Goal: Find specific page/section: Find specific page/section

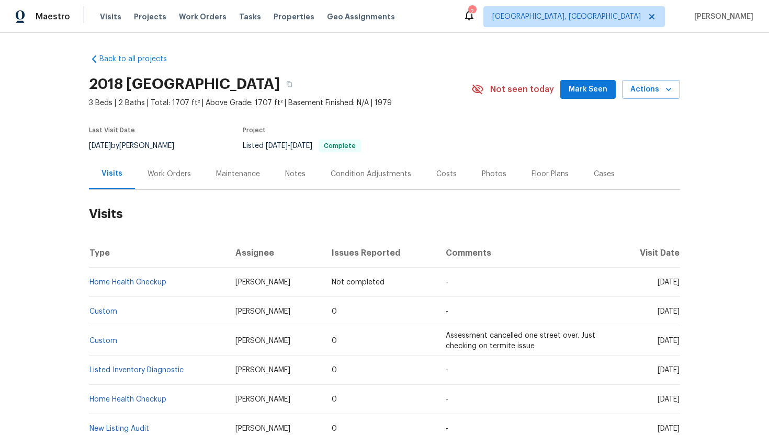
click at [158, 165] on div "Work Orders" at bounding box center [169, 173] width 69 height 31
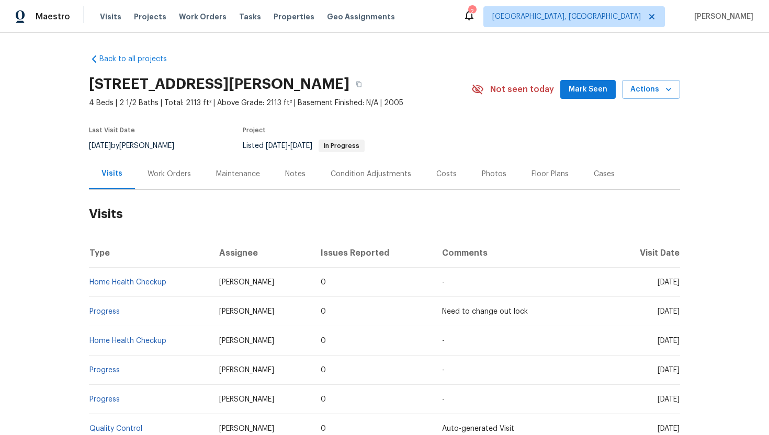
click at [167, 180] on div "Work Orders" at bounding box center [169, 173] width 69 height 31
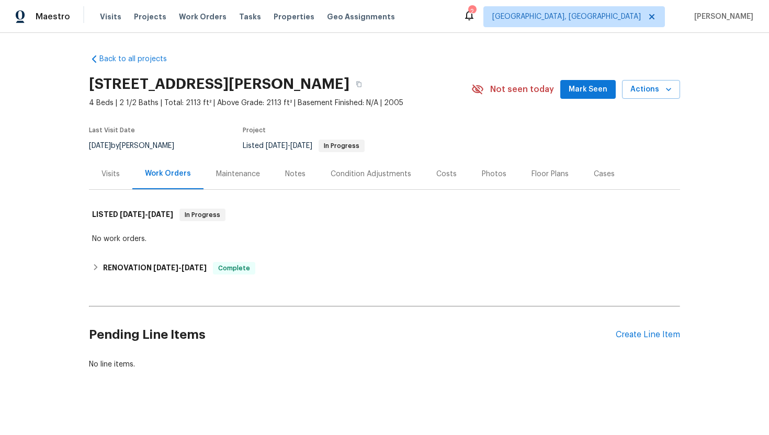
click at [102, 175] on div "Visits" at bounding box center [110, 174] width 18 height 10
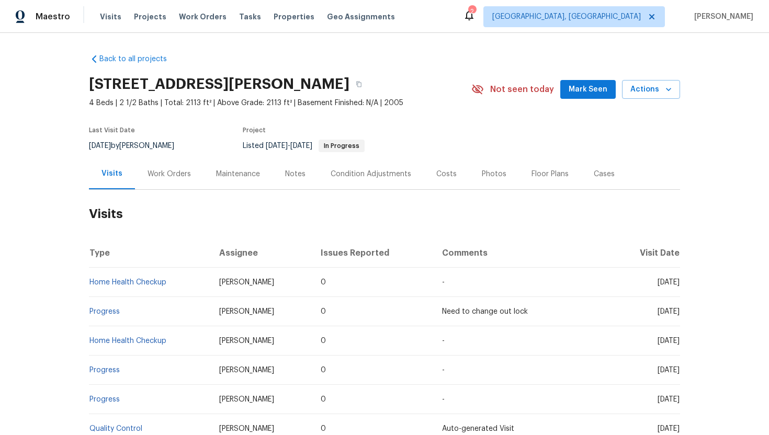
drag, startPoint x: 638, startPoint y: 283, endPoint x: 679, endPoint y: 286, distance: 40.9
click at [679, 286] on td "Tue, Aug 19 2025" at bounding box center [645, 282] width 69 height 29
copy span "Aug 19 2025"
click at [179, 179] on div "Work Orders" at bounding box center [169, 173] width 69 height 31
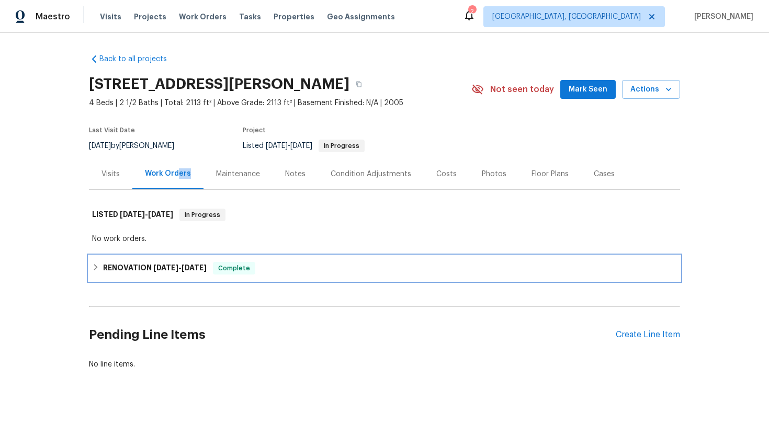
click at [183, 256] on div "RENOVATION 5/27/25 - 6/12/25 Complete" at bounding box center [384, 268] width 591 height 25
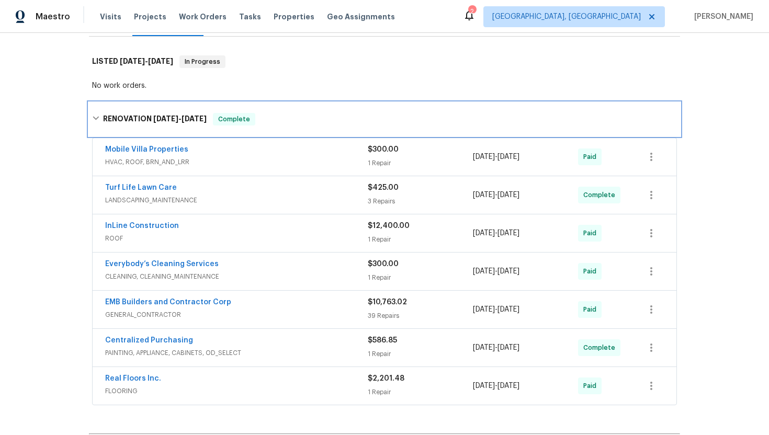
scroll to position [189, 0]
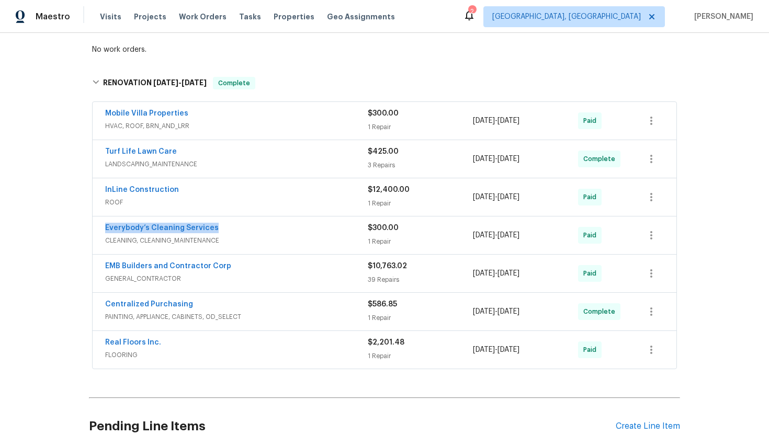
drag, startPoint x: 221, startPoint y: 230, endPoint x: 86, endPoint y: 227, distance: 134.4
click at [86, 227] on div "Back to all projects 16006 Stags Leap Dr, Lutz, FL 33559 4 Beds | 2 1/2 Baths |…" at bounding box center [384, 234] width 769 height 402
copy link "Everybody’s Cleaning Services"
drag, startPoint x: 546, startPoint y: 238, endPoint x: 470, endPoint y: 238, distance: 76.3
click at [470, 238] on div "Everybody’s Cleaning Services CLEANING, CLEANING_MAINTENANCE $300.00 1 Repair 5…" at bounding box center [371, 235] width 533 height 25
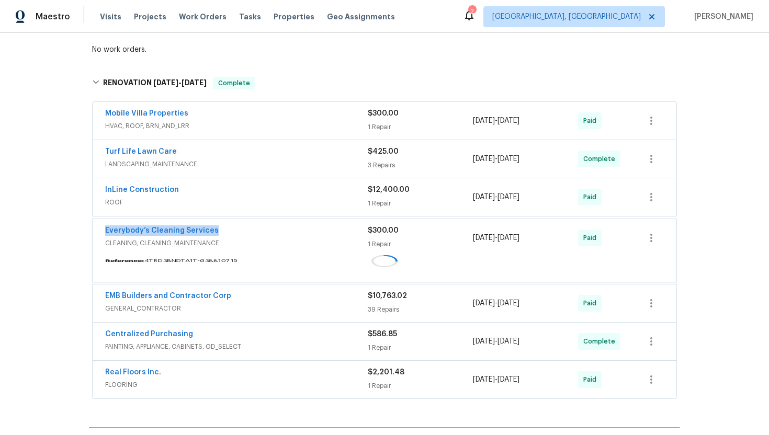
copy div "5/27/2025 - 6/12/2025"
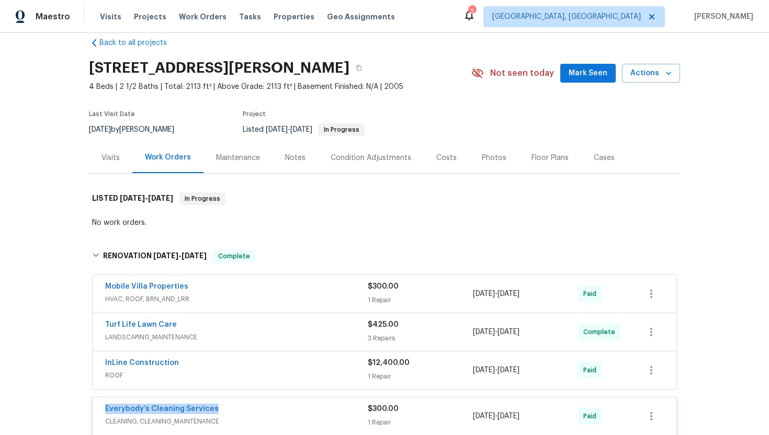
scroll to position [0, 0]
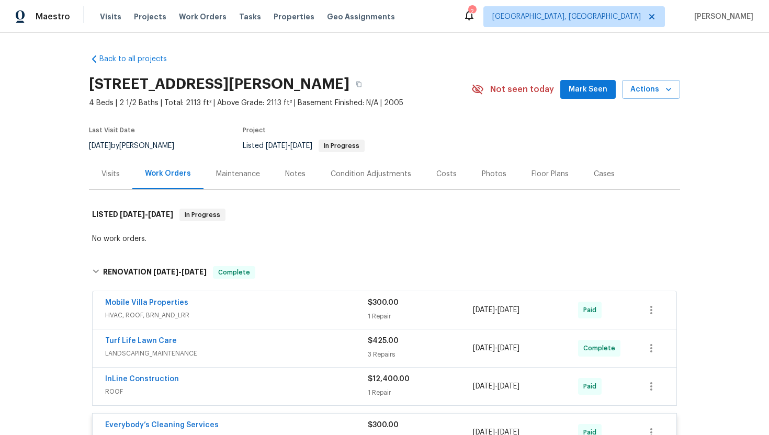
click at [117, 173] on div "Visits" at bounding box center [110, 174] width 18 height 10
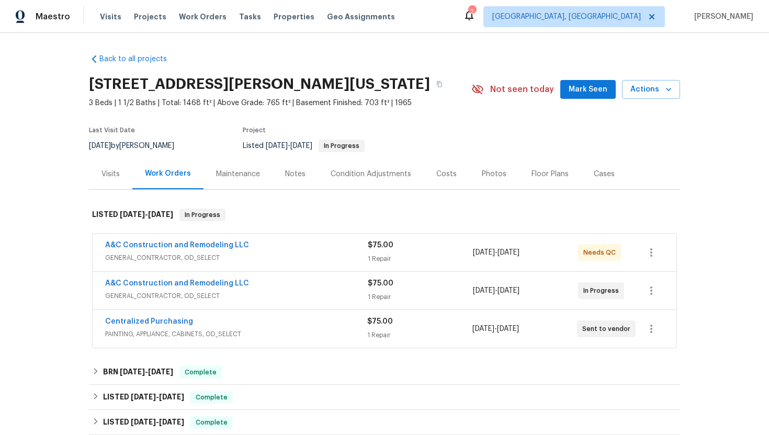
click at [265, 295] on span "GENERAL_CONTRACTOR, OD_SELECT" at bounding box center [236, 296] width 262 height 10
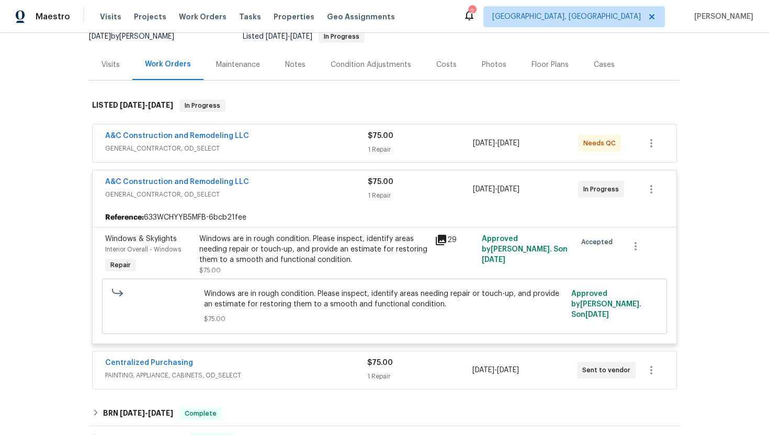
scroll to position [207, 0]
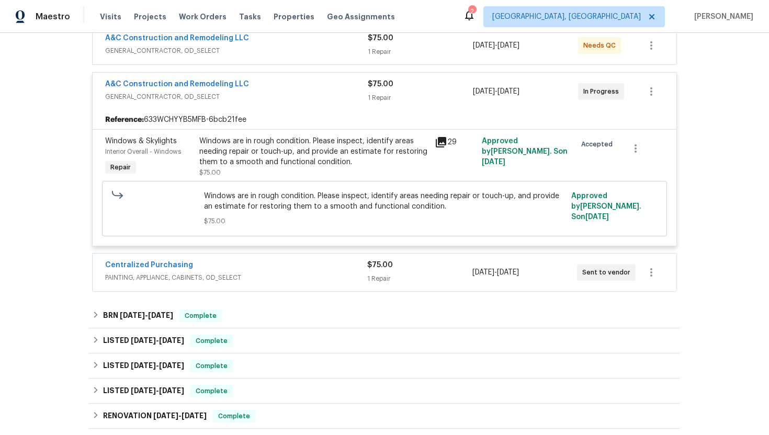
click at [291, 269] on div "Centralized Purchasing" at bounding box center [236, 266] width 262 height 13
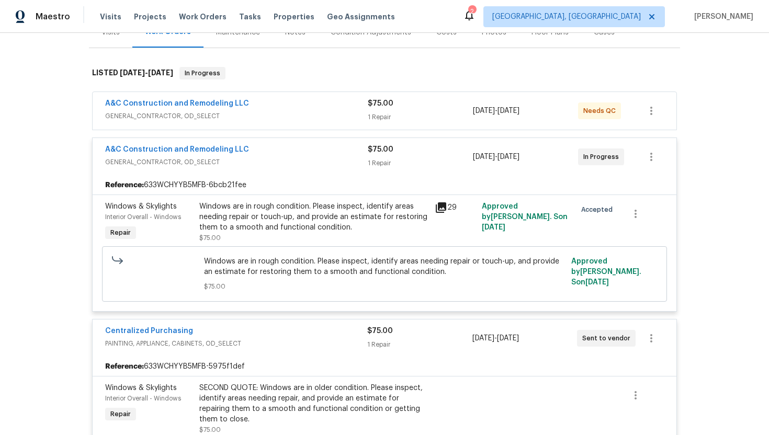
scroll to position [101, 0]
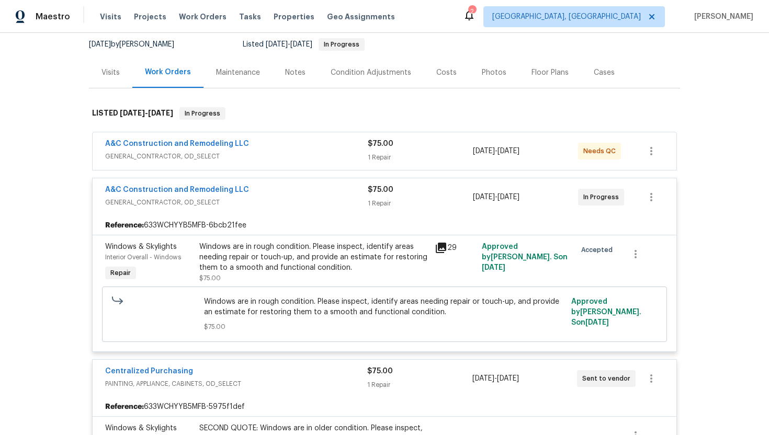
click at [249, 158] on span "GENERAL_CONTRACTOR, OD_SELECT" at bounding box center [236, 156] width 262 height 10
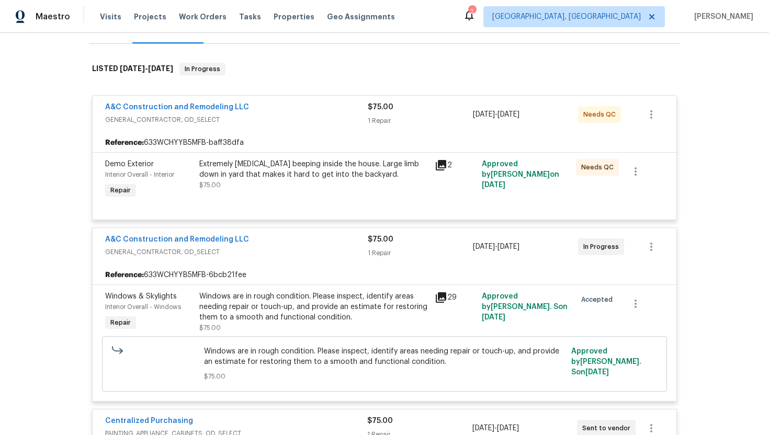
scroll to position [0, 0]
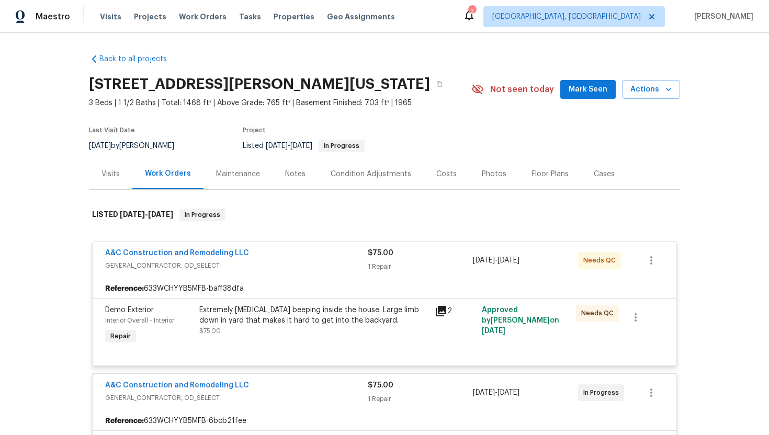
click at [117, 173] on div "Visits" at bounding box center [110, 174] width 18 height 10
